Goal: Information Seeking & Learning: Learn about a topic

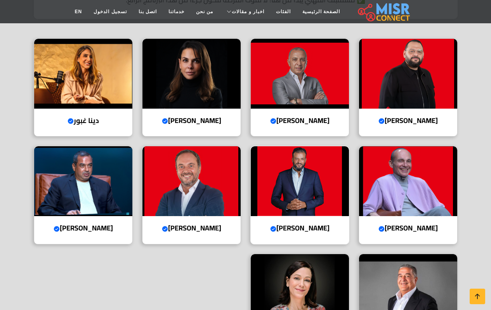
scroll to position [260, 0]
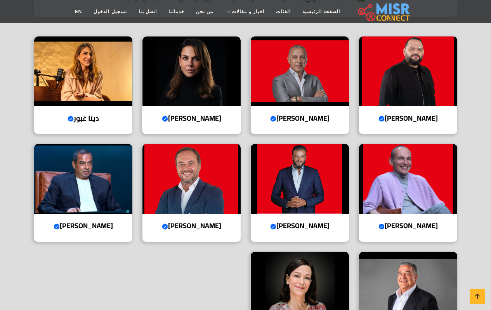
click at [193, 119] on h4 "هيلدا لوقا Verified account" at bounding box center [191, 118] width 87 height 9
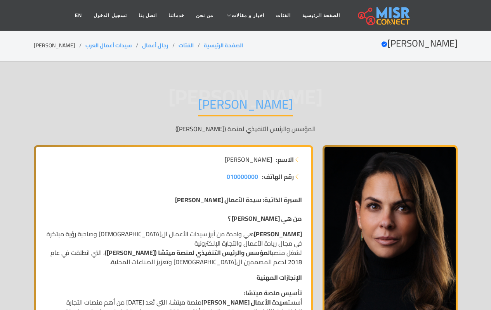
click at [144, 253] on strong "المؤسس والرئيس التنفيذي لمنصة ميتشا ([PERSON_NAME])" at bounding box center [188, 253] width 167 height 12
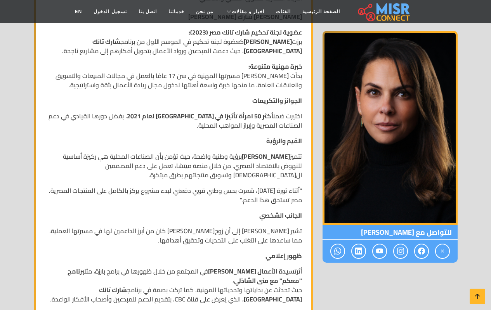
scroll to position [331, 0]
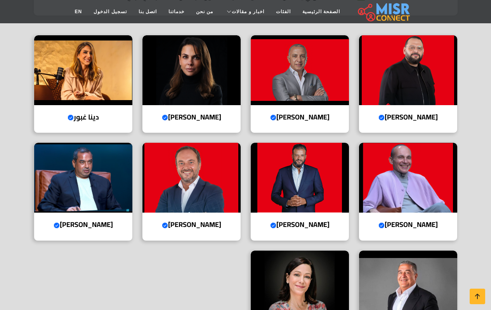
scroll to position [256, 0]
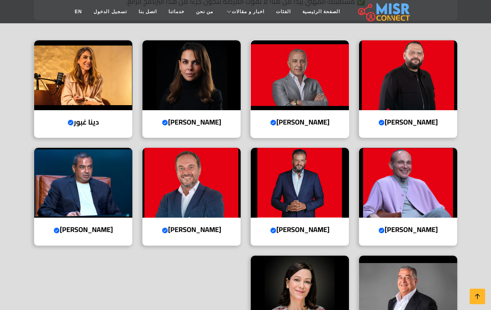
click at [319, 125] on h4 "أحمد السويدي Verified account" at bounding box center [300, 122] width 87 height 9
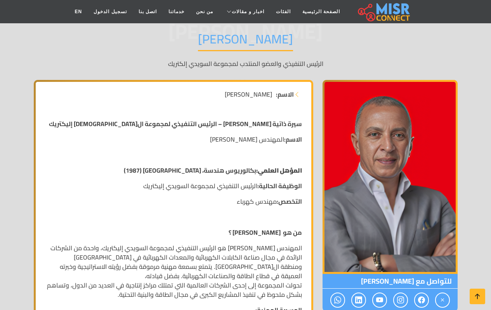
scroll to position [105, 0]
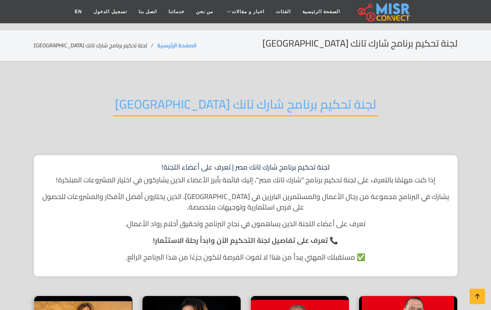
scroll to position [257, 0]
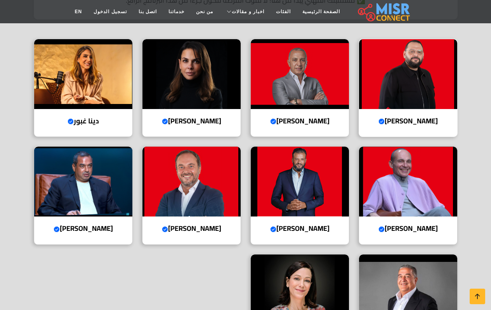
click at [413, 108] on img at bounding box center [408, 74] width 98 height 70
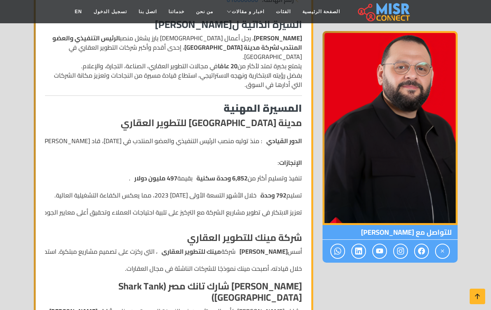
scroll to position [177, 0]
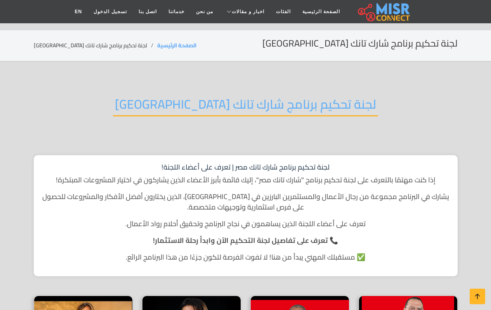
scroll to position [258, 0]
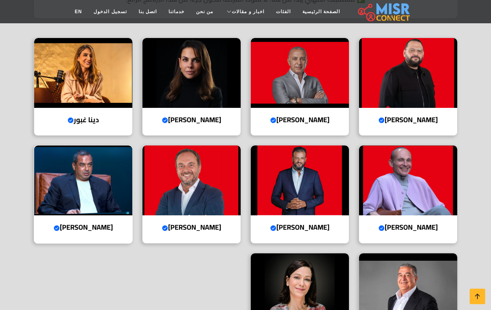
click at [102, 209] on img at bounding box center [83, 181] width 98 height 70
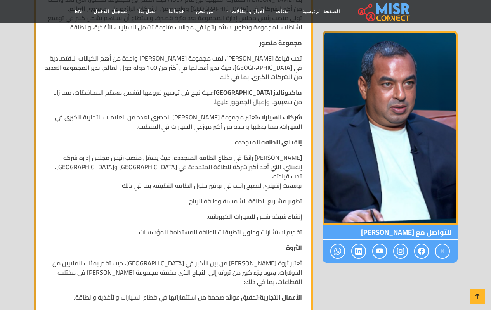
scroll to position [353, 0]
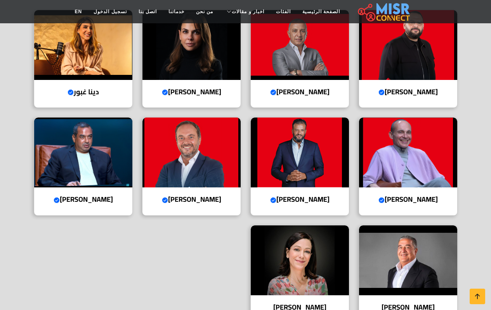
scroll to position [313, 0]
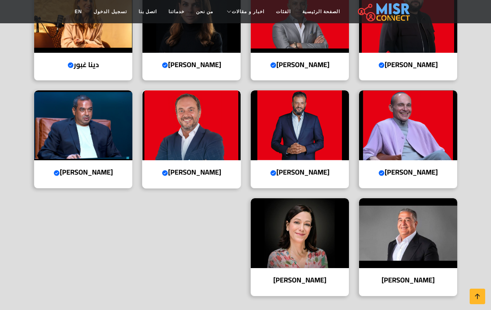
click at [187, 164] on div "أحمد طارق خليل Verified account المؤسس ورئيس مجلس الإدارة لشركة أليانز الشرق ال…" at bounding box center [191, 139] width 99 height 99
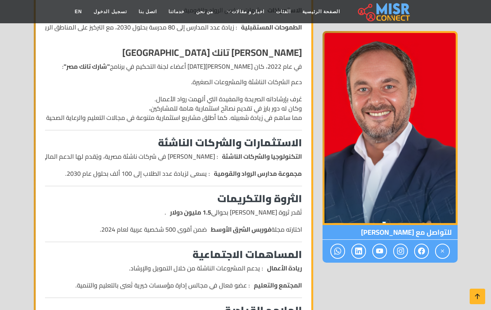
scroll to position [443, 0]
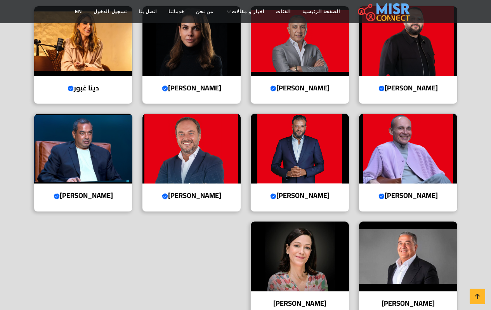
scroll to position [318, 0]
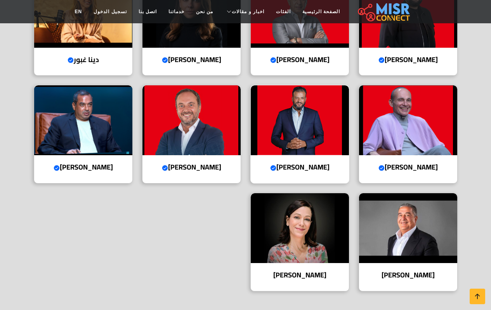
click at [322, 154] on img at bounding box center [300, 120] width 98 height 70
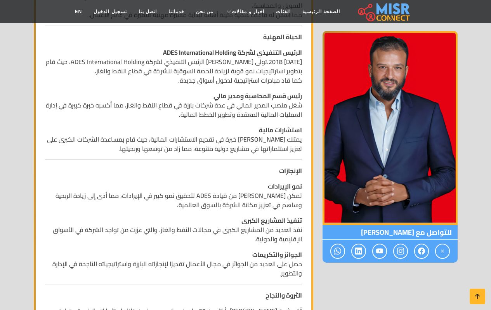
scroll to position [314, 0]
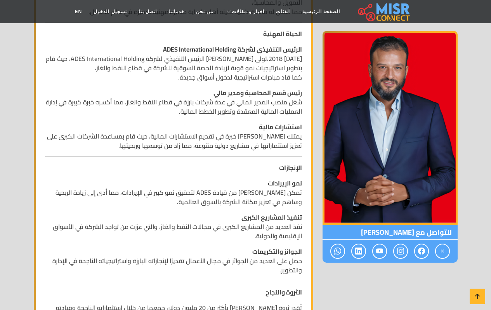
drag, startPoint x: 196, startPoint y: 146, endPoint x: 199, endPoint y: 167, distance: 20.8
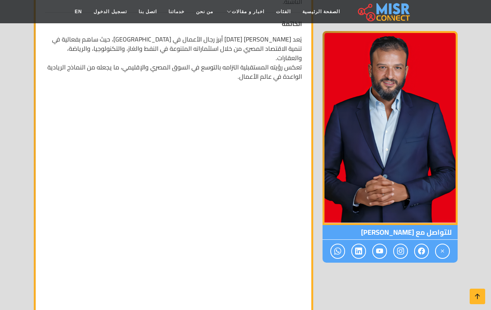
scroll to position [833, 0]
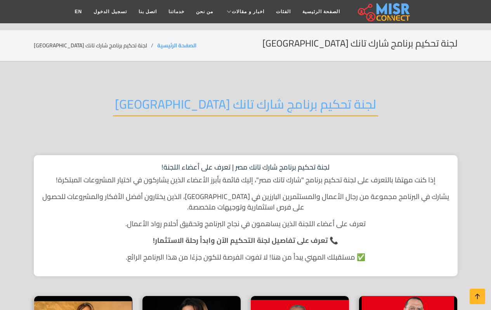
scroll to position [318, 0]
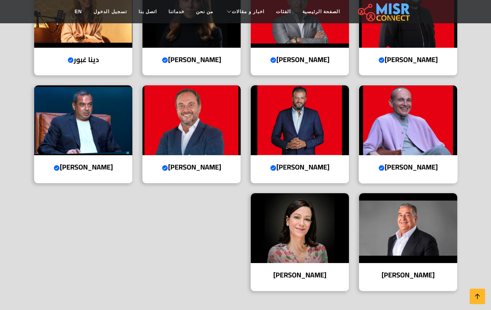
click at [390, 149] on img at bounding box center [408, 120] width 98 height 70
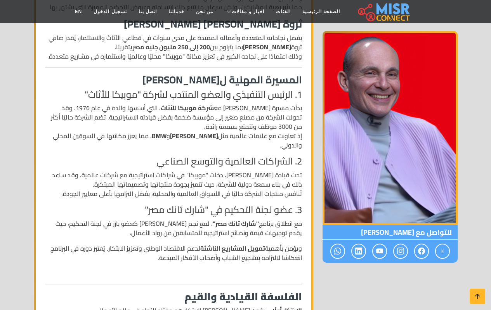
scroll to position [336, 0]
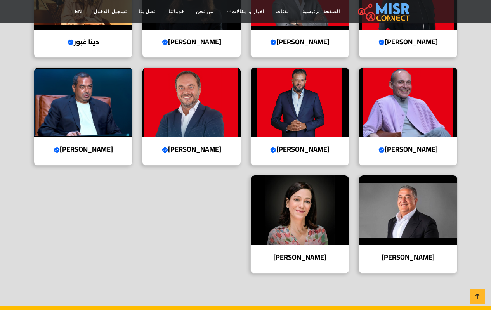
scroll to position [352, 0]
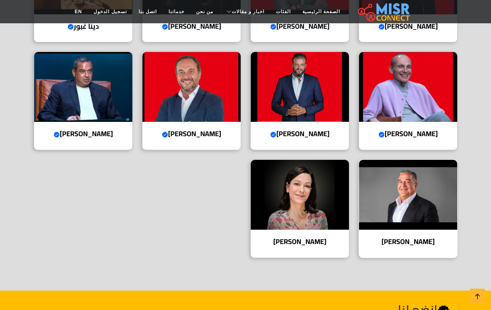
click at [418, 203] on img at bounding box center [408, 195] width 98 height 70
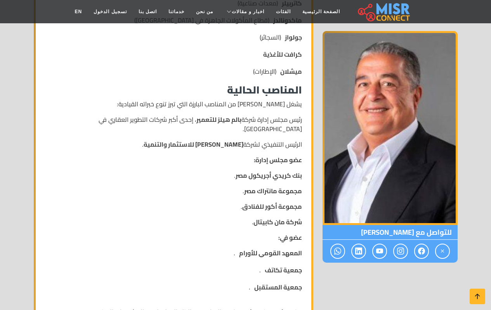
scroll to position [387, 0]
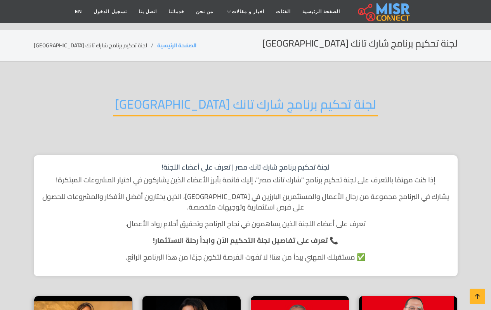
scroll to position [352, 0]
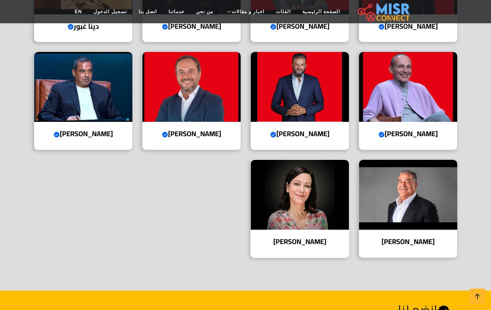
click at [323, 207] on img at bounding box center [300, 195] width 98 height 70
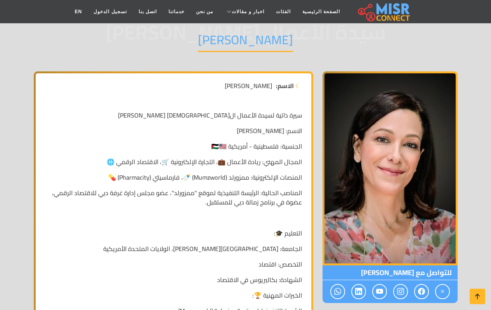
scroll to position [66, 0]
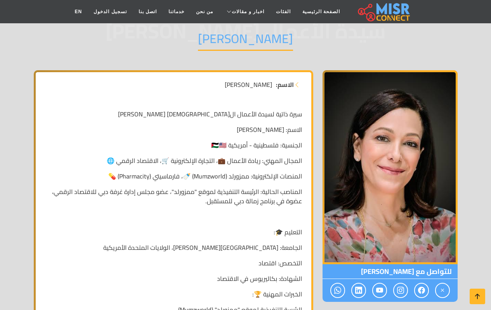
click at [186, 196] on p "المناصب الحالية: الرئيسة التنفيذية لموقع "ممزورلد"، عضو مجلس إدارة غرفة دبي للا…" at bounding box center [173, 196] width 257 height 19
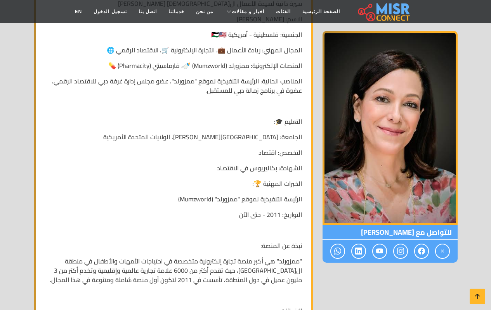
scroll to position [159, 0]
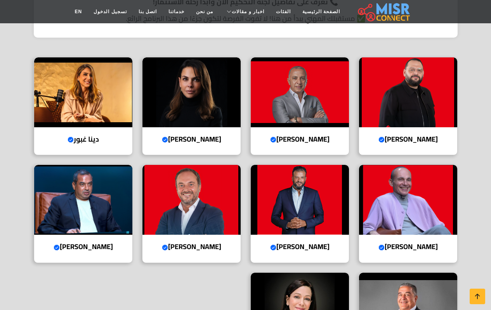
scroll to position [229, 0]
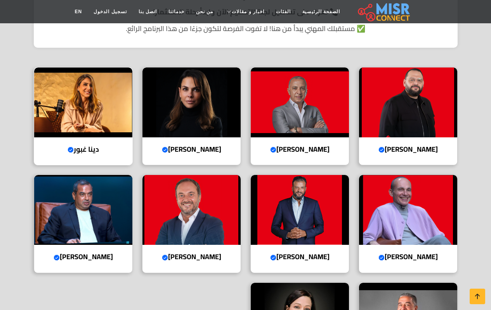
click at [93, 129] on img at bounding box center [83, 103] width 98 height 70
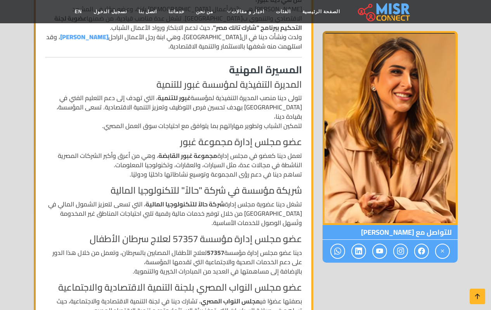
scroll to position [216, 0]
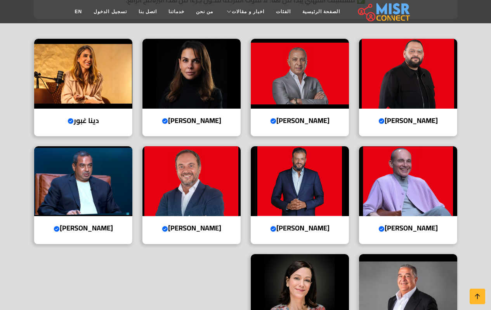
scroll to position [258, 0]
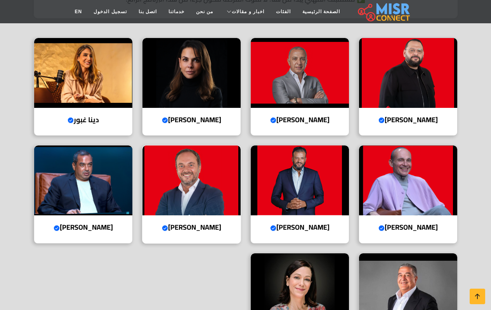
click at [181, 200] on img at bounding box center [191, 181] width 98 height 70
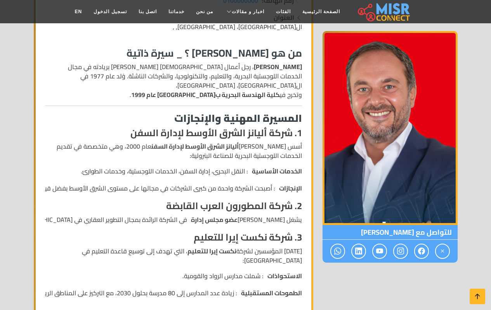
scroll to position [179, 0]
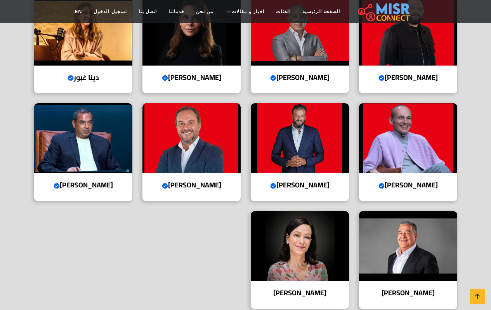
scroll to position [304, 0]
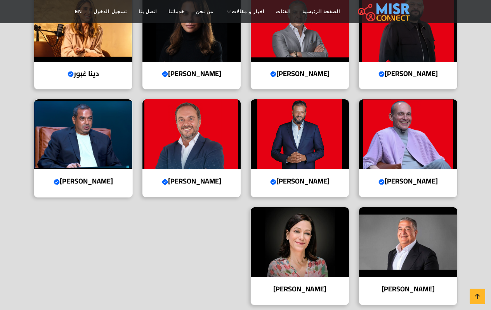
click at [87, 185] on h4 "محمد إسماعيل منصور Verified account" at bounding box center [83, 181] width 87 height 9
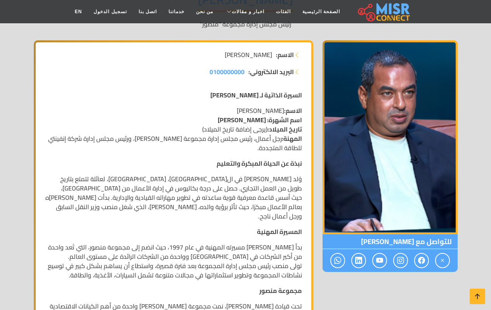
scroll to position [106, 0]
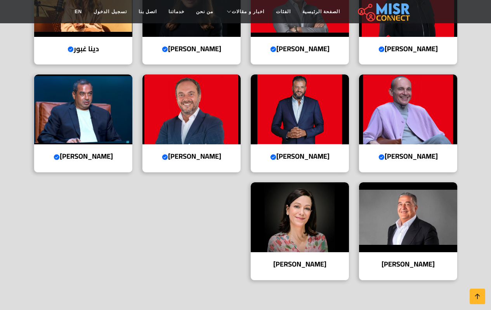
scroll to position [331, 0]
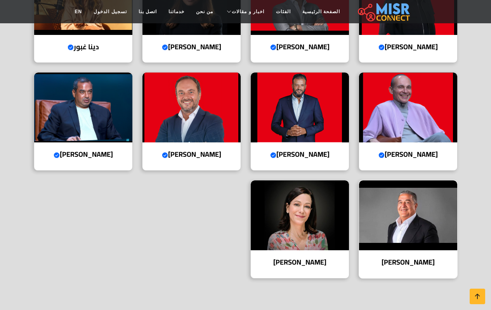
click at [439, 230] on img at bounding box center [408, 216] width 98 height 70
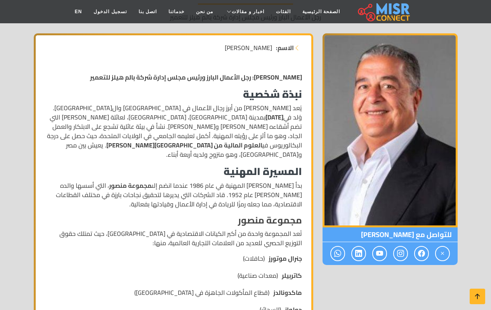
scroll to position [113, 0]
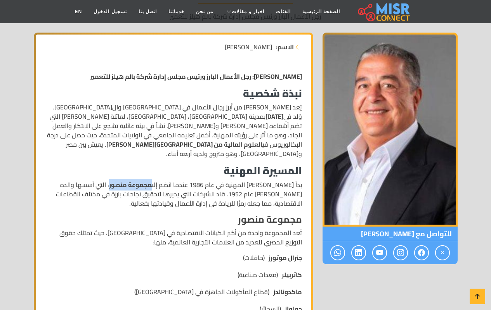
drag, startPoint x: 142, startPoint y: 174, endPoint x: 104, endPoint y: 179, distance: 38.3
click at [109, 179] on strong "مجموعة منصور" at bounding box center [130, 185] width 43 height 12
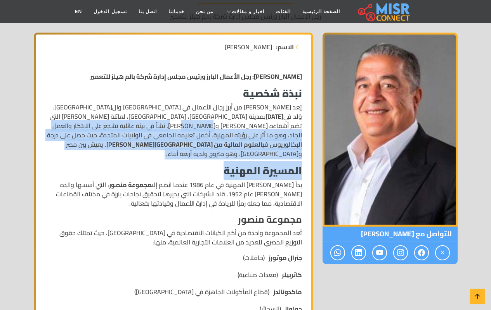
drag, startPoint x: 288, startPoint y: 125, endPoint x: 151, endPoint y: 151, distance: 139.5
click at [164, 165] on h3 "المسيرة المهنية" at bounding box center [173, 171] width 257 height 12
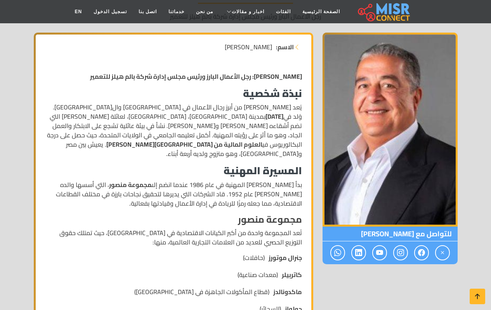
click at [195, 180] on p "بدأ ياسين منصور مسيرته المهنية في عام 1986 عندما انضم إلى مجموعة منصور ، التي أ…" at bounding box center [173, 194] width 257 height 28
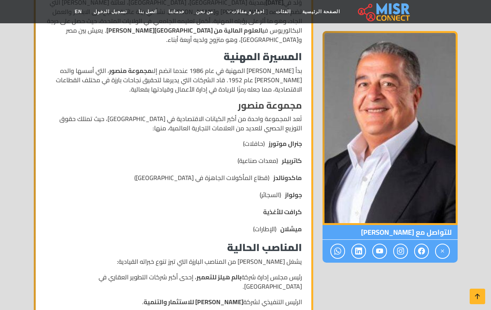
scroll to position [227, 0]
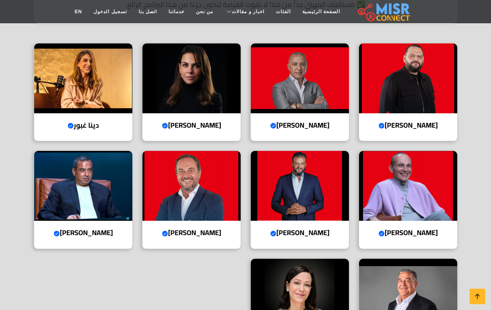
scroll to position [238, 0]
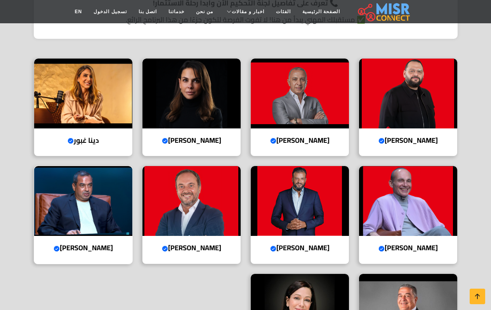
click at [80, 262] on div "محمد إسماعيل منصور Verified account رئيس مجلس إدارة مجموعة "منصور"" at bounding box center [83, 215] width 99 height 99
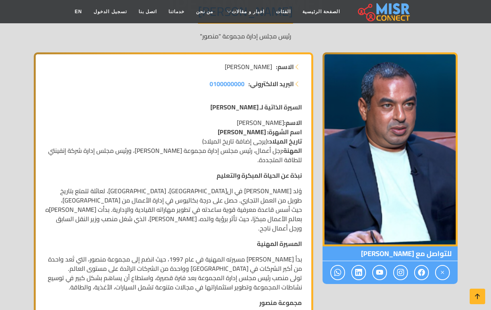
scroll to position [90, 0]
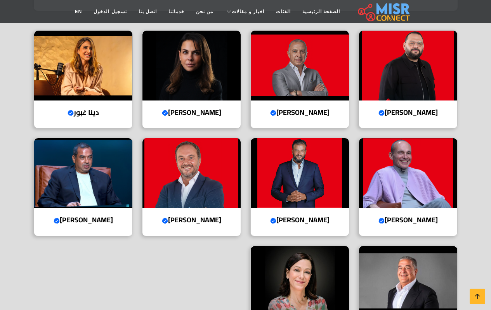
scroll to position [247, 0]
